Goal: Ask a question

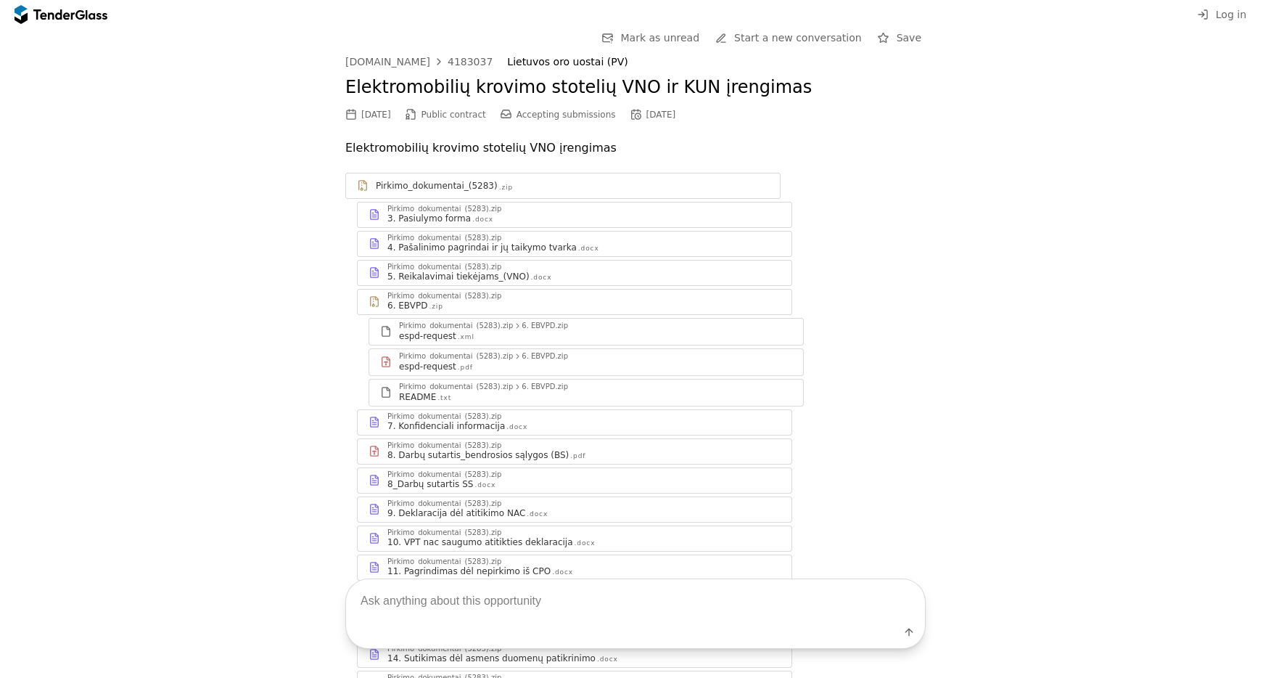
scroll to position [1350, 0]
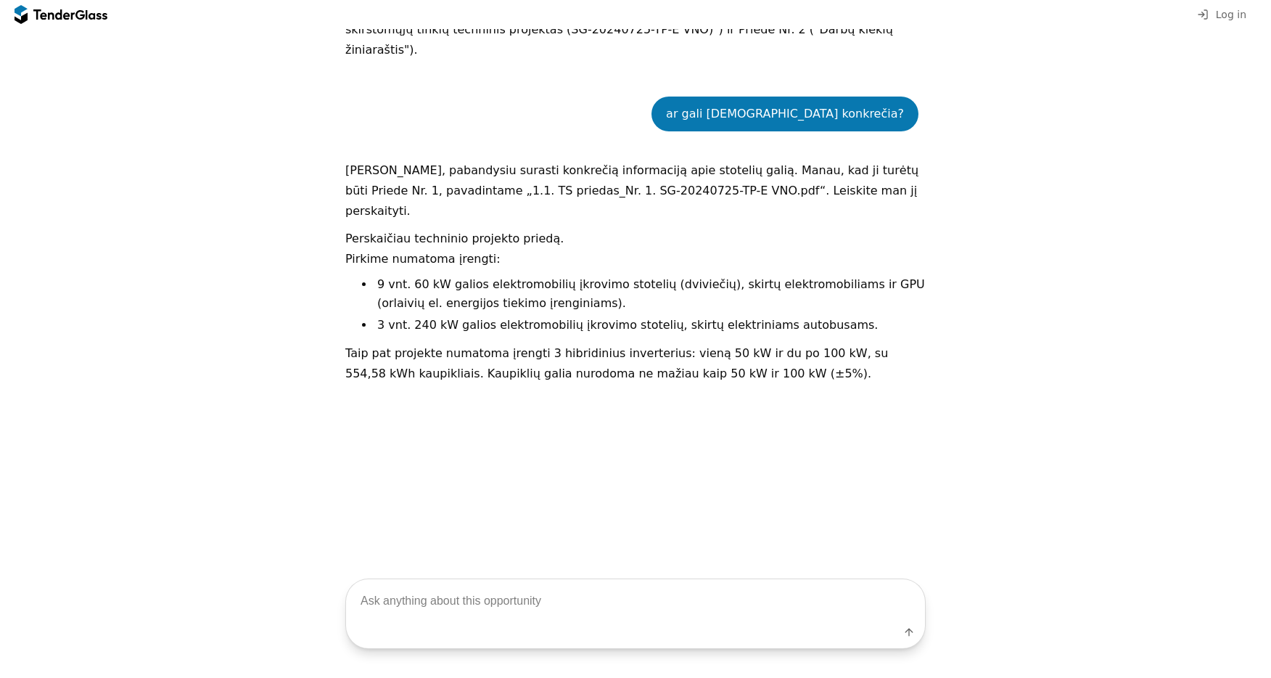
click at [469, 614] on textarea at bounding box center [635, 600] width 579 height 43
type textarea "tai kokius darbus reikia padaryt?"
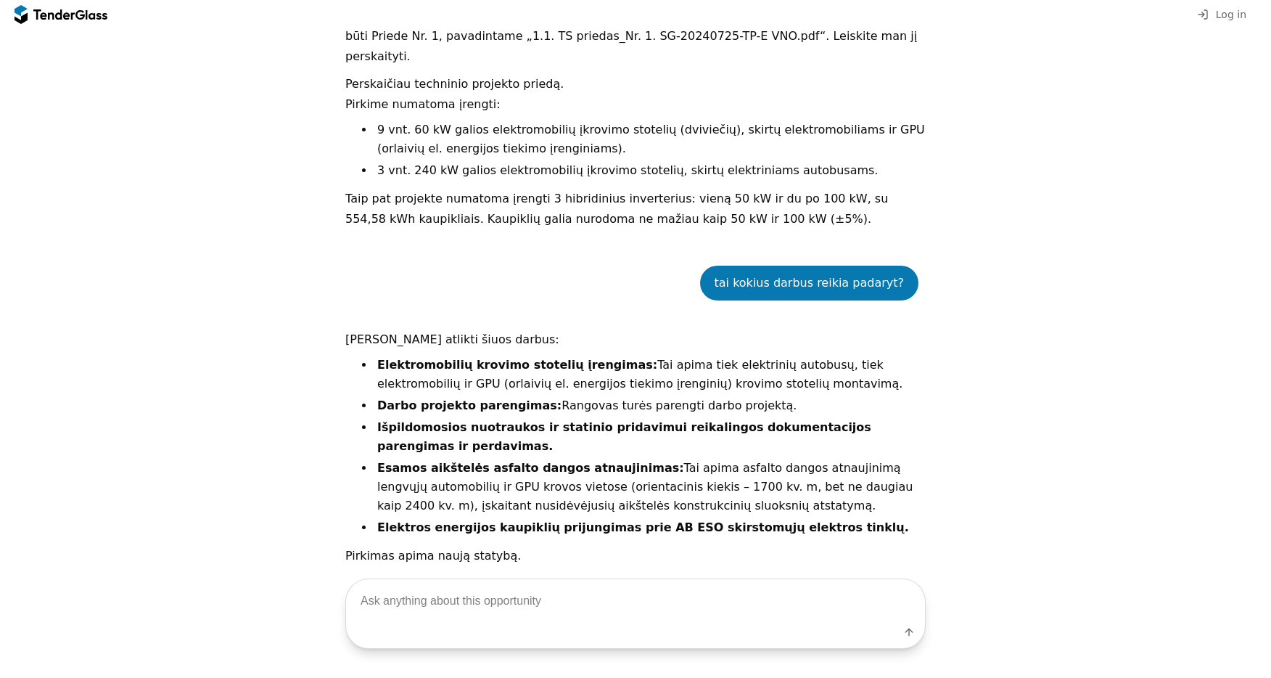
scroll to position [1653, 0]
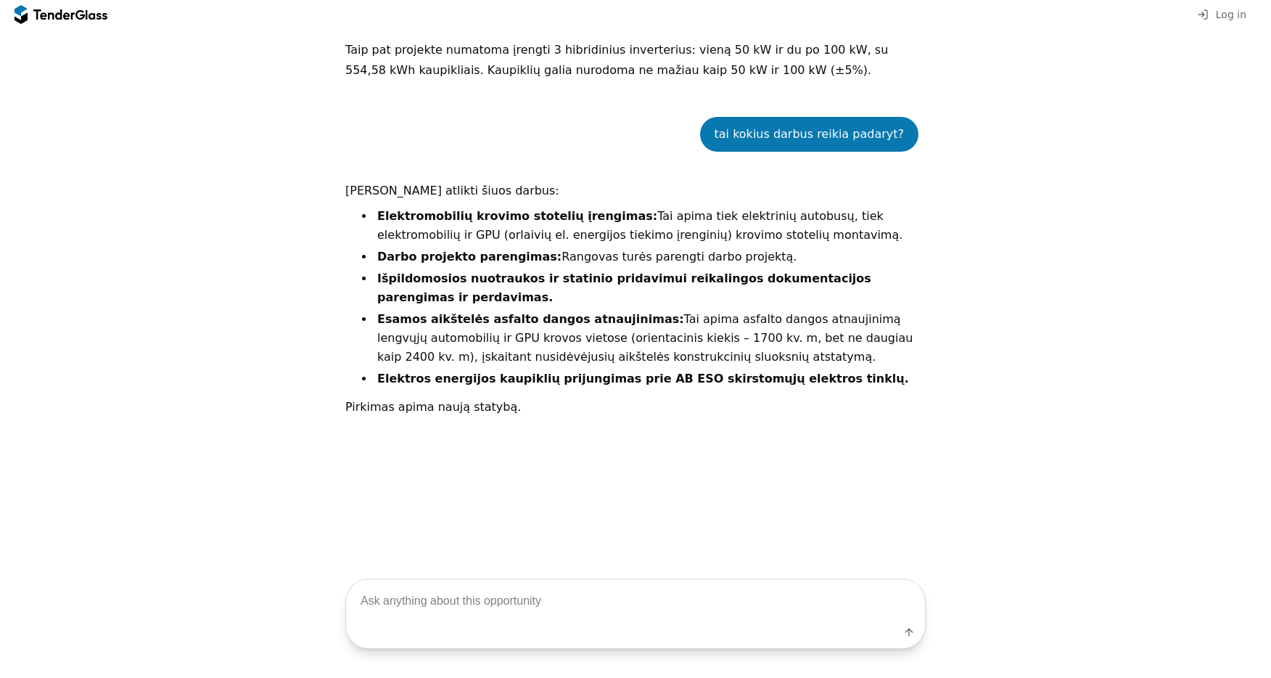
click at [503, 622] on div "Label" at bounding box center [635, 635] width 579 height 26
click at [513, 592] on textarea at bounding box center [635, 600] width 579 height 43
type textarea "kokios jungtys stotelių?"
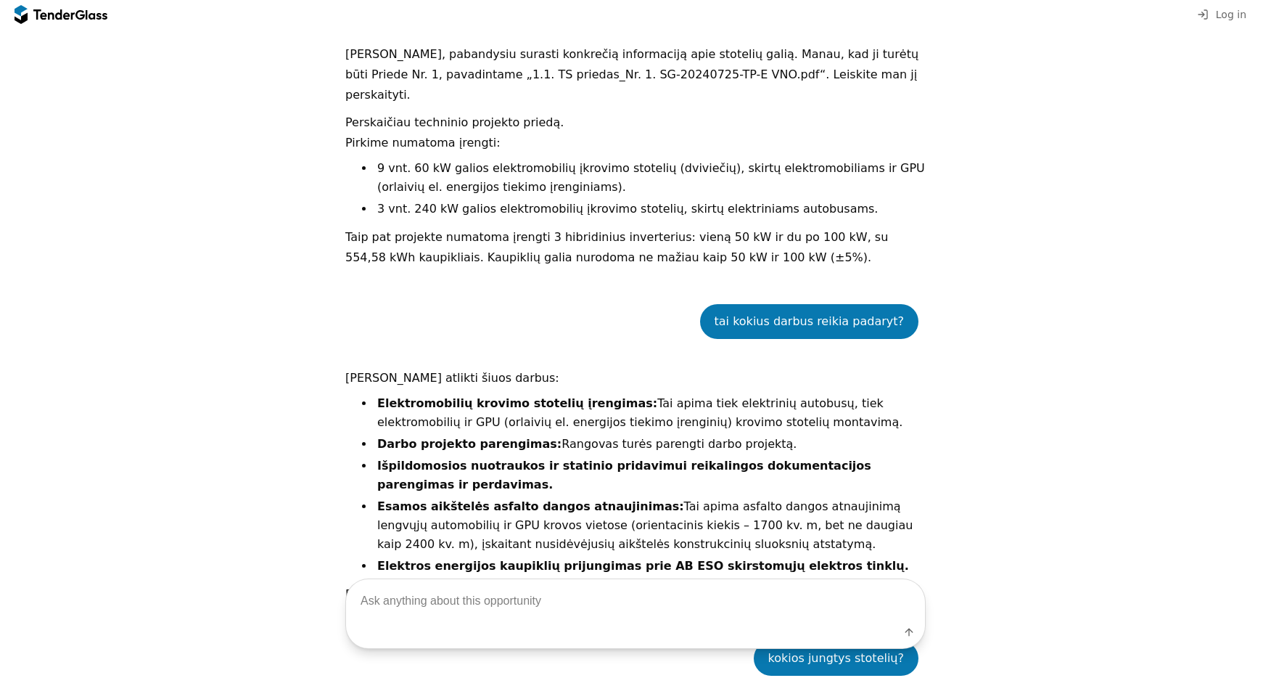
scroll to position [1251, 0]
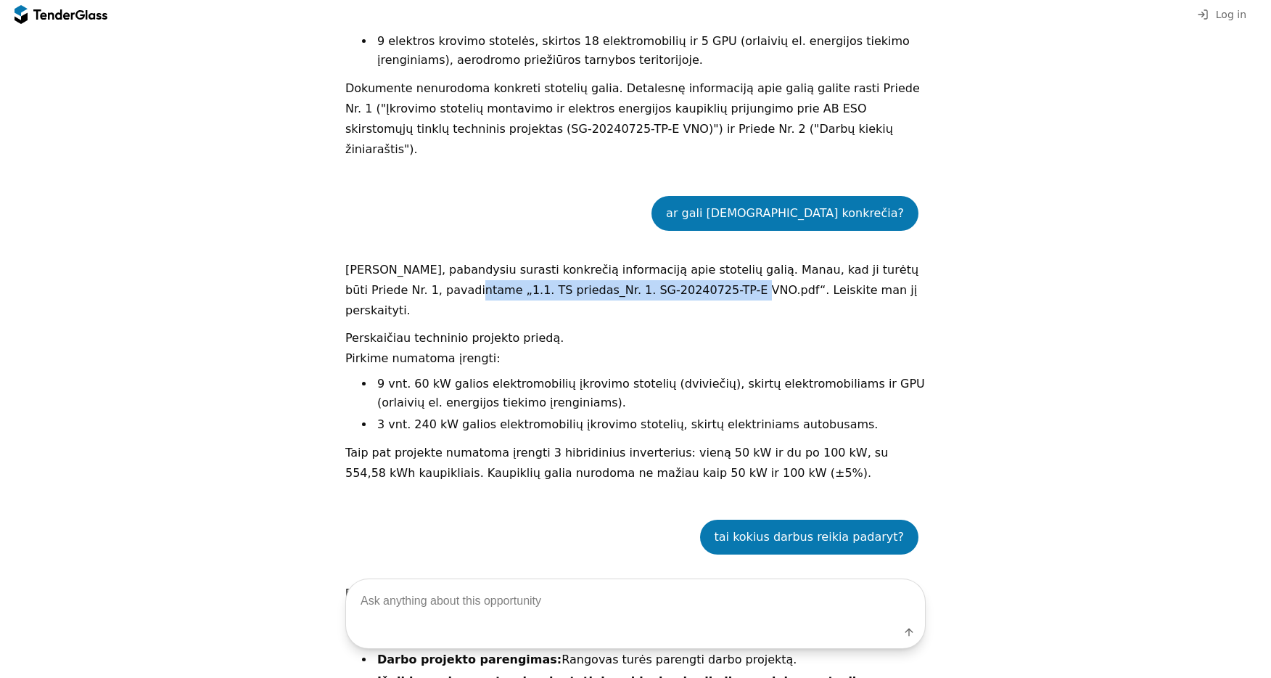
drag, startPoint x: 685, startPoint y: 250, endPoint x: 420, endPoint y: 250, distance: 264.8
click at [419, 260] on p "[PERSON_NAME], pabandysiu surasti konkrečią informaciją apie stotelių galią. Ma…" at bounding box center [635, 290] width 580 height 61
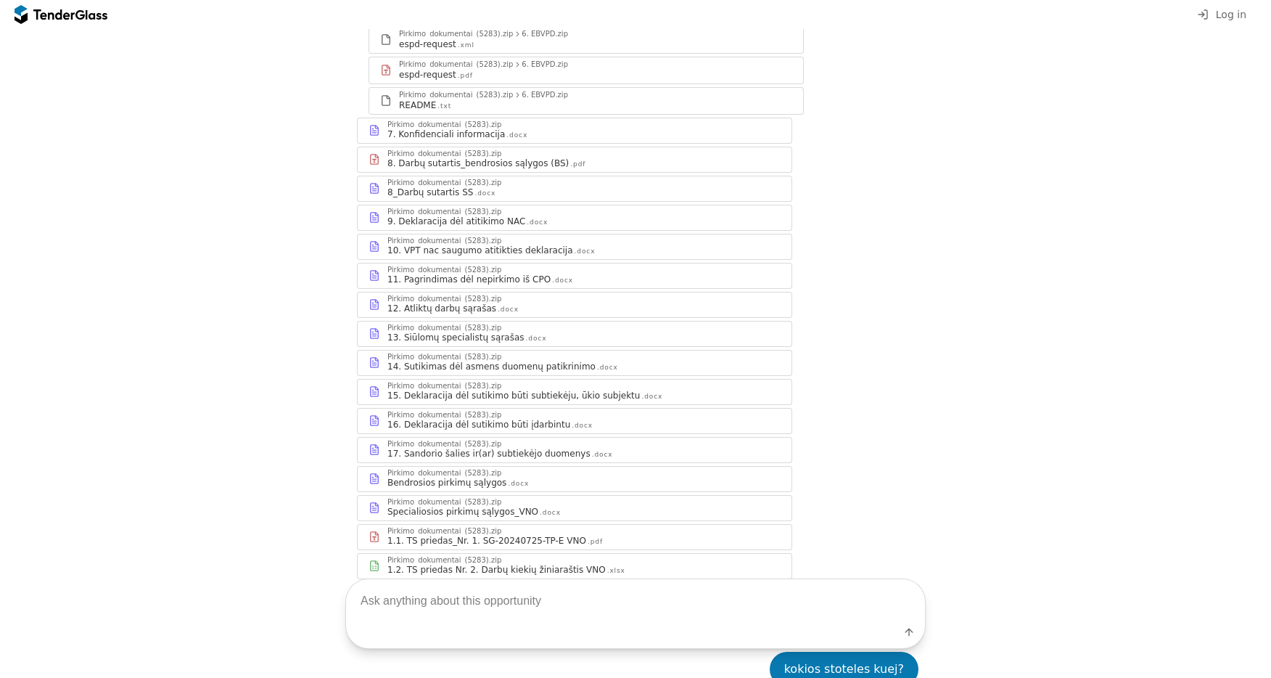
scroll to position [358, 0]
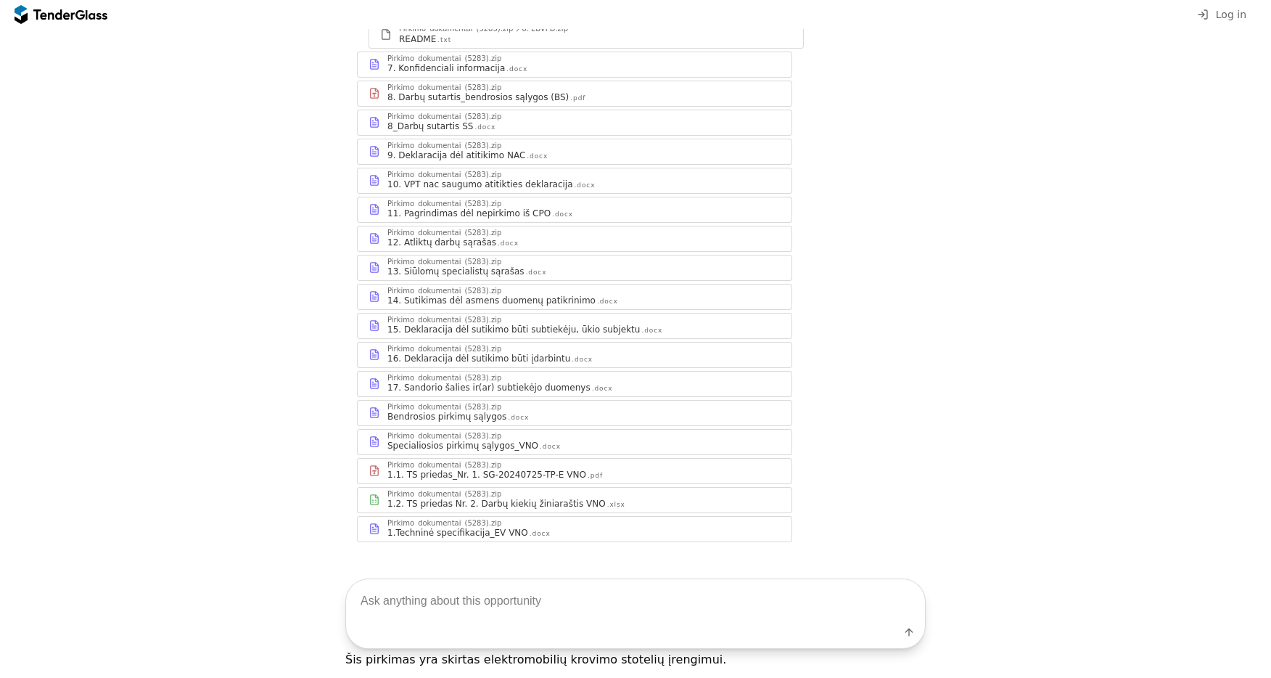
click at [436, 469] on div "1.1. TS priedas_Nr. 1. SG-20240725-TP-E VNO" at bounding box center [486, 475] width 199 height 12
